Goal: Task Accomplishment & Management: Complete application form

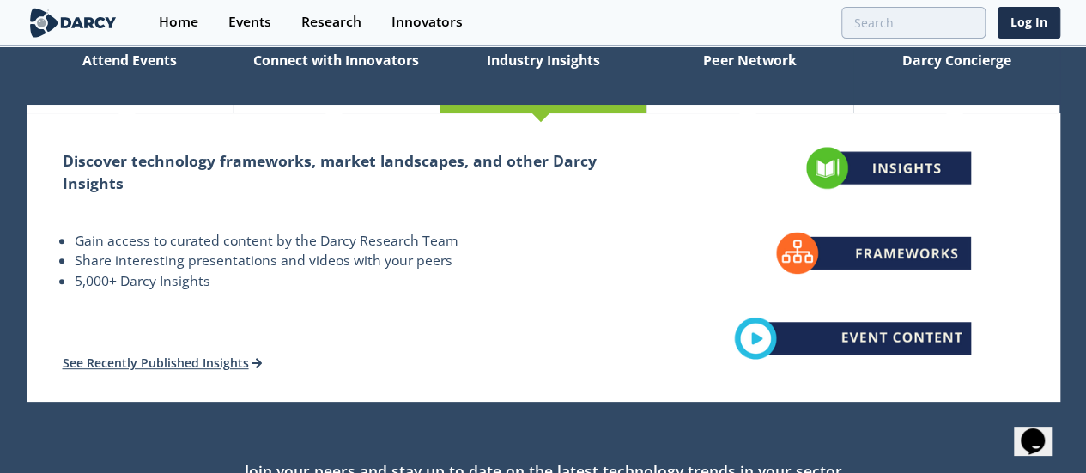
scroll to position [86, 0]
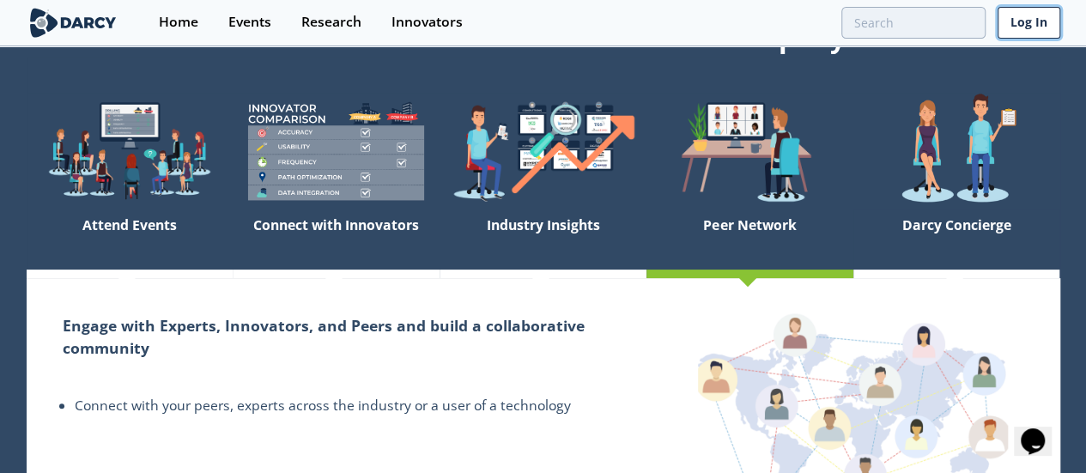
click at [1015, 15] on link "Log In" at bounding box center [1028, 23] width 63 height 32
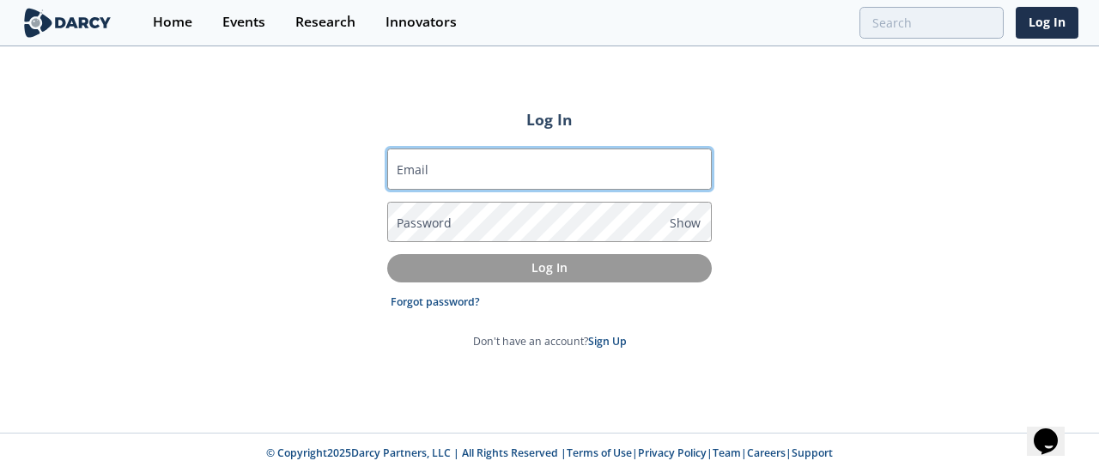
click at [445, 178] on input "Email" at bounding box center [549, 169] width 324 height 41
click at [464, 158] on input "Email" at bounding box center [549, 169] width 324 height 41
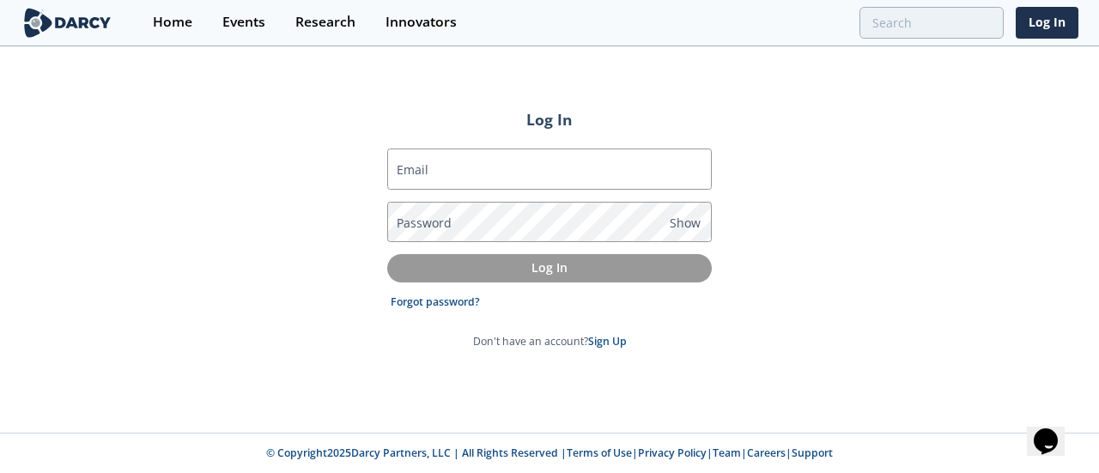
click at [369, 351] on div "Log In Email Password Show Log In Forgot password? Don't have an account? Sign …" at bounding box center [549, 240] width 1099 height 385
click at [611, 343] on link "Sign Up" at bounding box center [607, 341] width 39 height 15
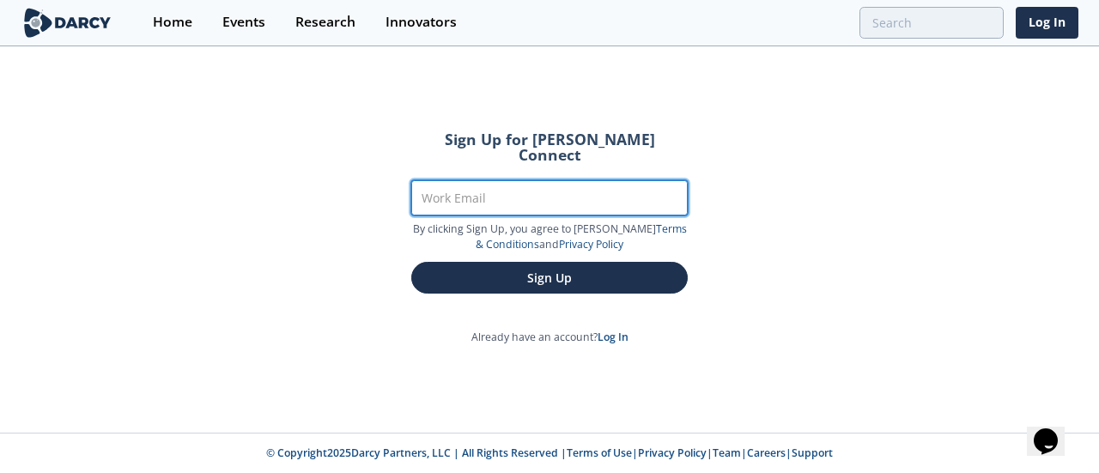
click at [544, 180] on input "Work Email" at bounding box center [549, 197] width 276 height 35
type input "I"
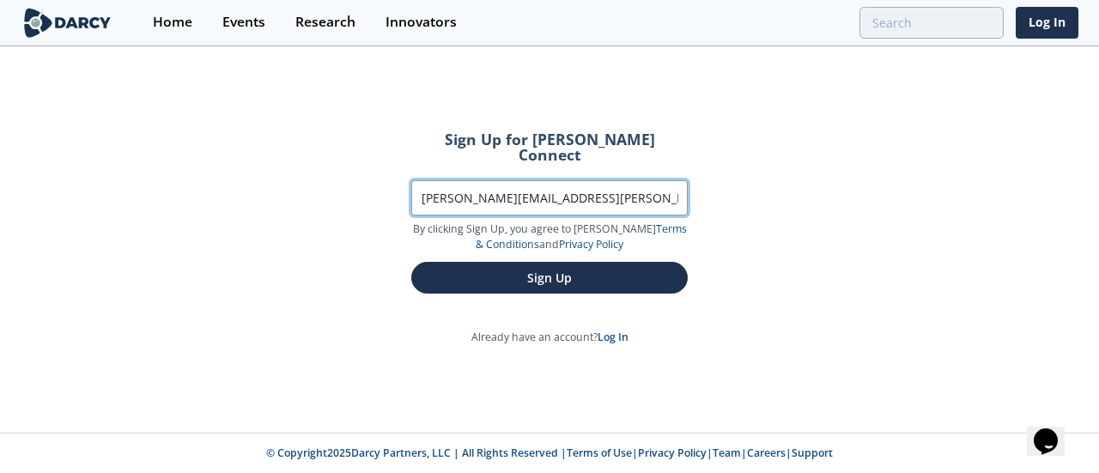
click at [639, 180] on input "[PERSON_NAME][EMAIL_ADDRESS][PERSON_NAME][DOMAIN_NAME]" at bounding box center [549, 197] width 276 height 35
click at [608, 185] on input "[PERSON_NAME][EMAIL_ADDRESS][PERSON_NAME][DOMAIN_NAME]" at bounding box center [549, 197] width 276 height 35
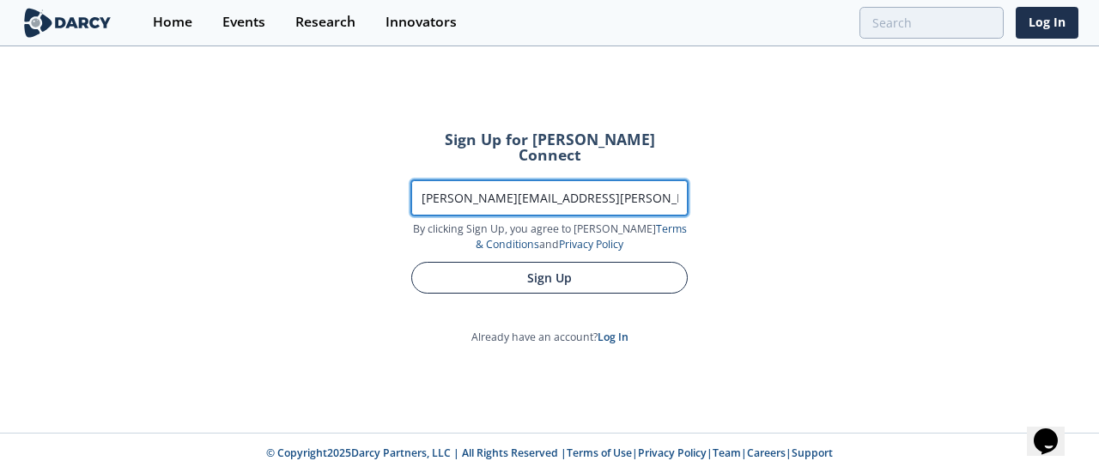
type input "[PERSON_NAME][EMAIL_ADDRESS][PERSON_NAME][DOMAIN_NAME]"
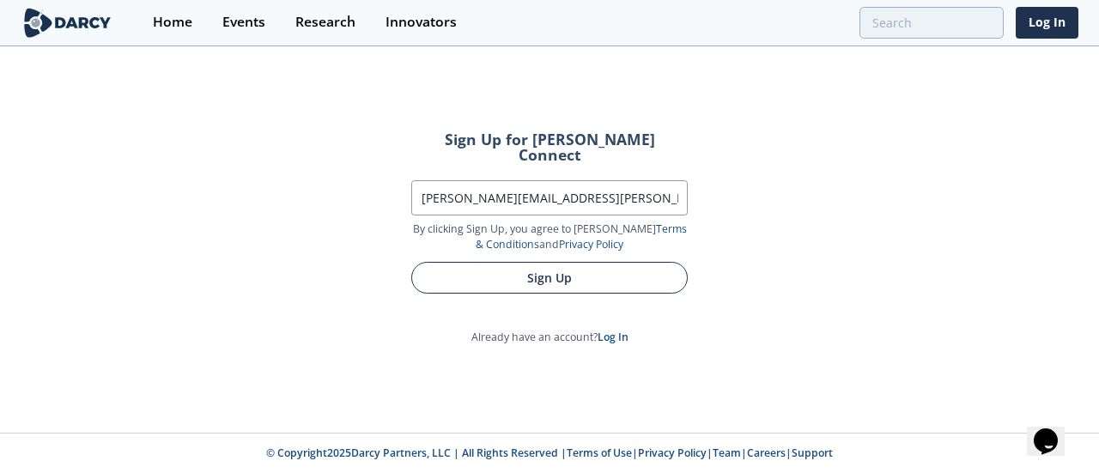
click at [615, 262] on button "Sign Up" at bounding box center [549, 278] width 276 height 32
click at [651, 269] on button "Sign Up" at bounding box center [549, 278] width 276 height 32
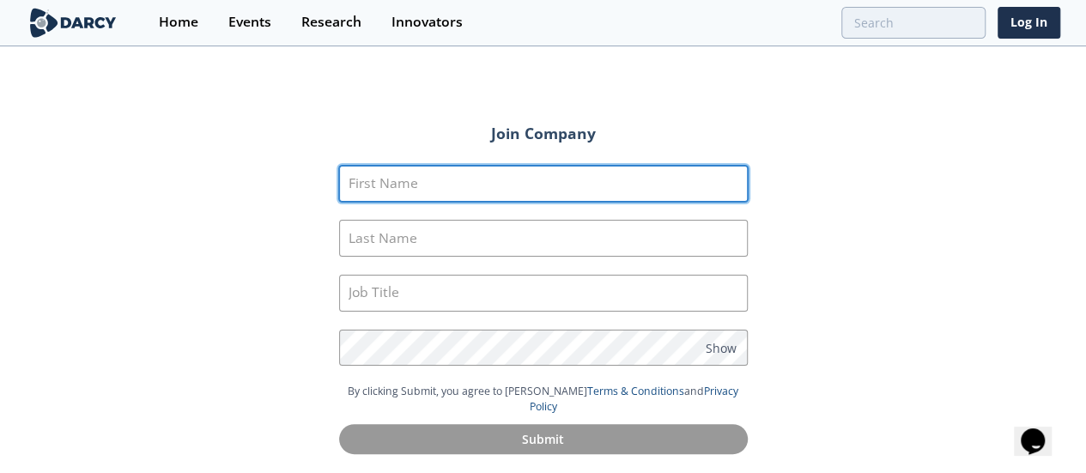
click at [489, 179] on input "First Name" at bounding box center [543, 184] width 409 height 37
type input "[PERSON_NAME]"
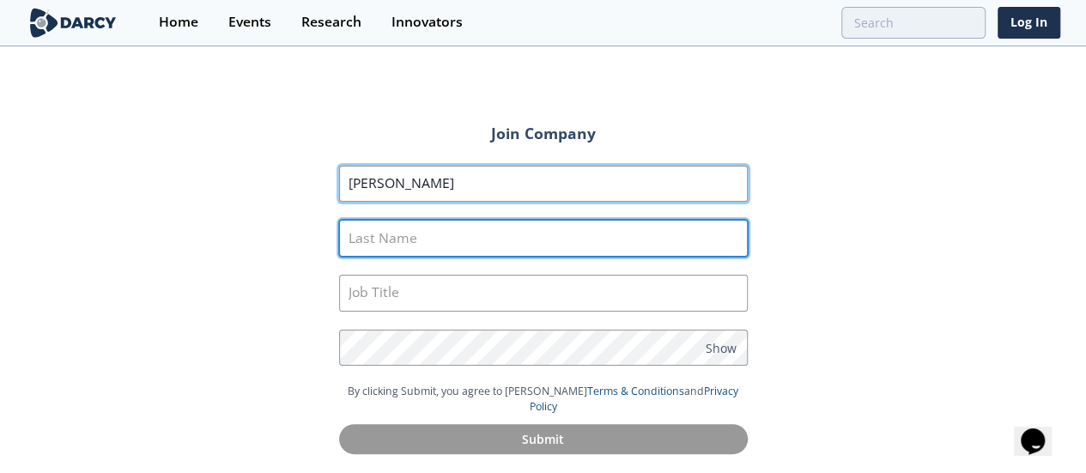
type input "'"
type input "Apelbaum"
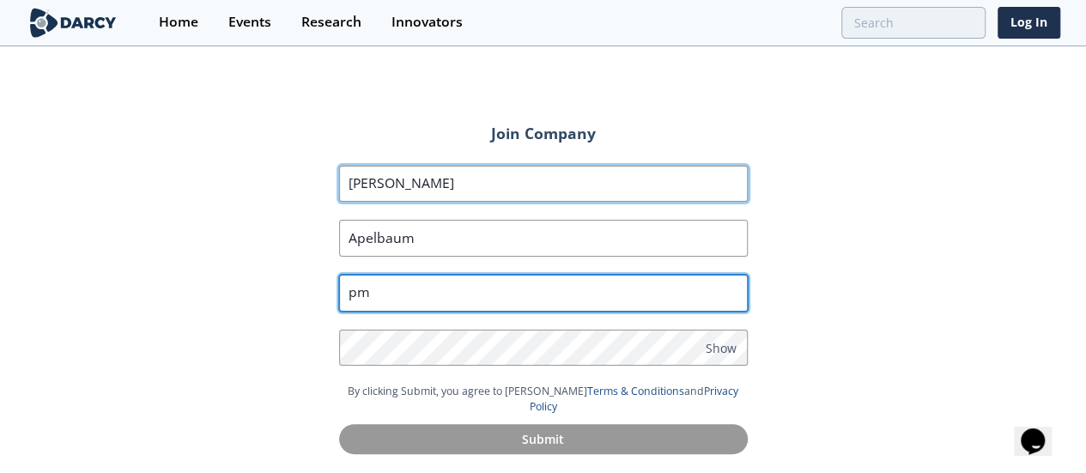
type input "p"
type input "PMO Intern"
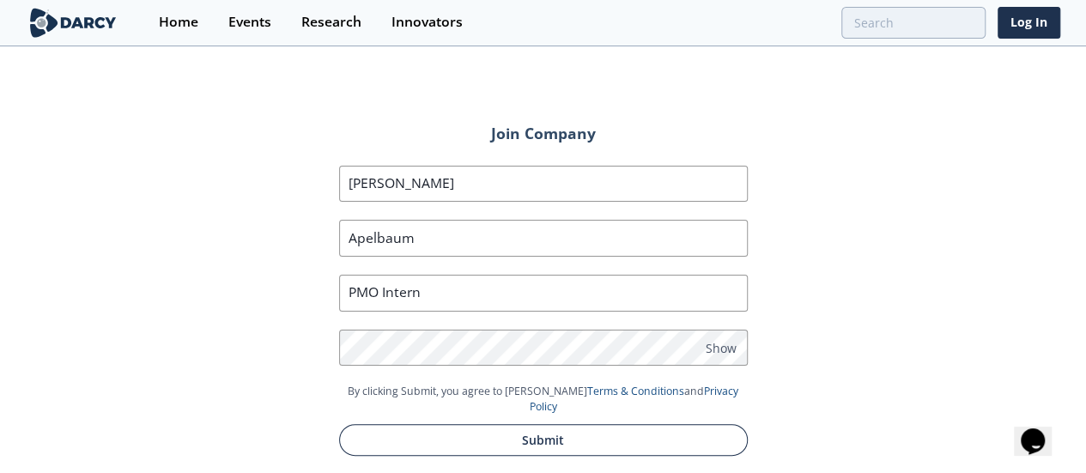
click at [513, 424] on button "Submit" at bounding box center [543, 440] width 409 height 32
